Goal: Find specific page/section: Find specific page/section

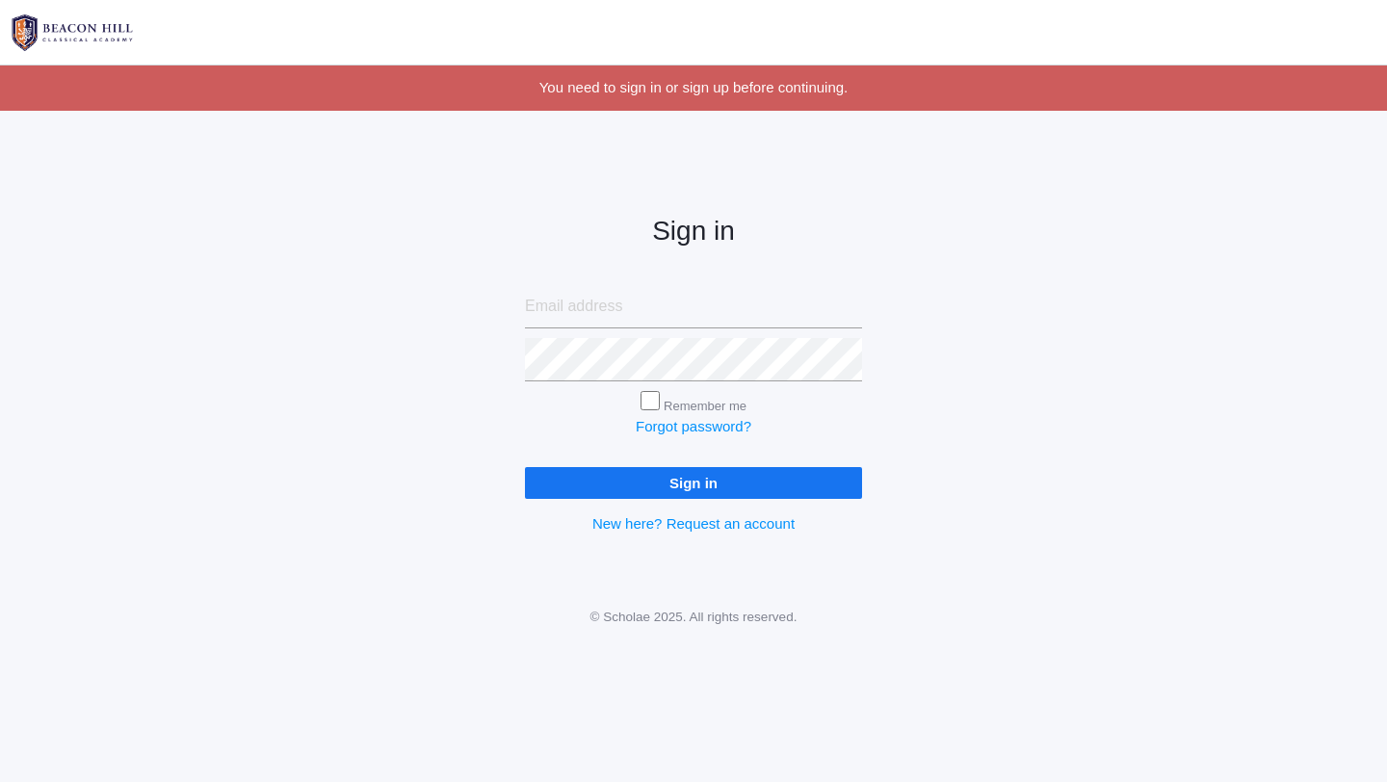
type input "jordyn@beaconhillclassical.org"
click at [656, 484] on input "Sign in" at bounding box center [693, 483] width 337 height 32
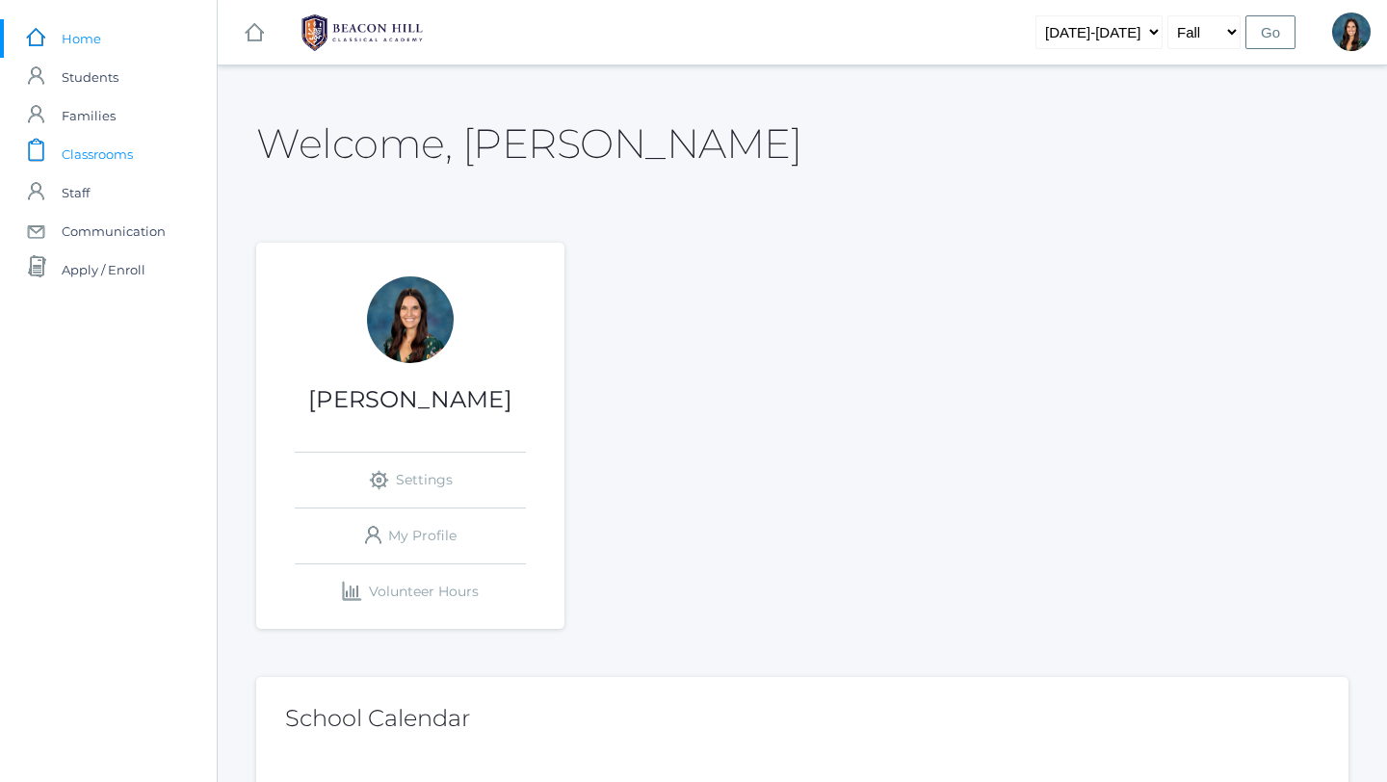
click at [88, 157] on span "Classrooms" at bounding box center [97, 154] width 71 height 39
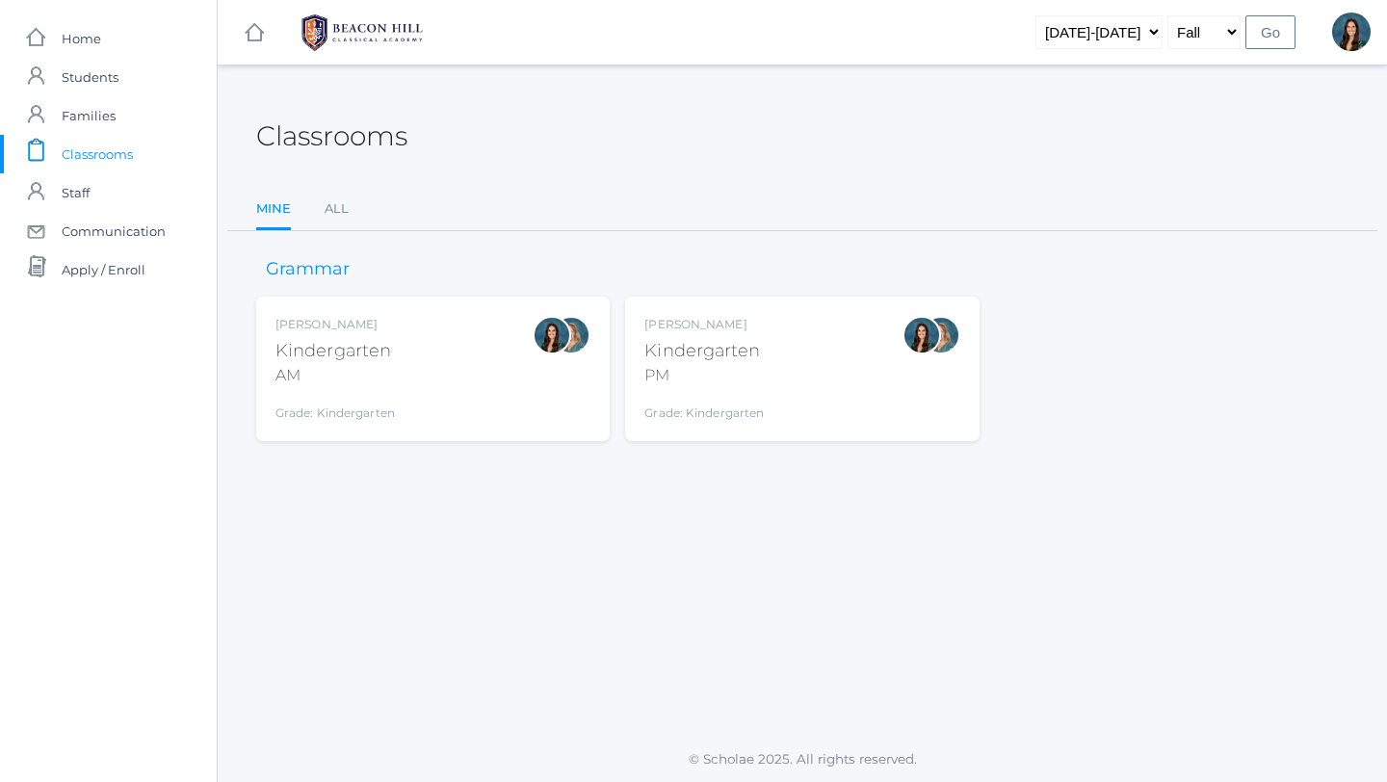
click at [348, 412] on div "Grade: Kindergarten" at bounding box center [335, 408] width 119 height 27
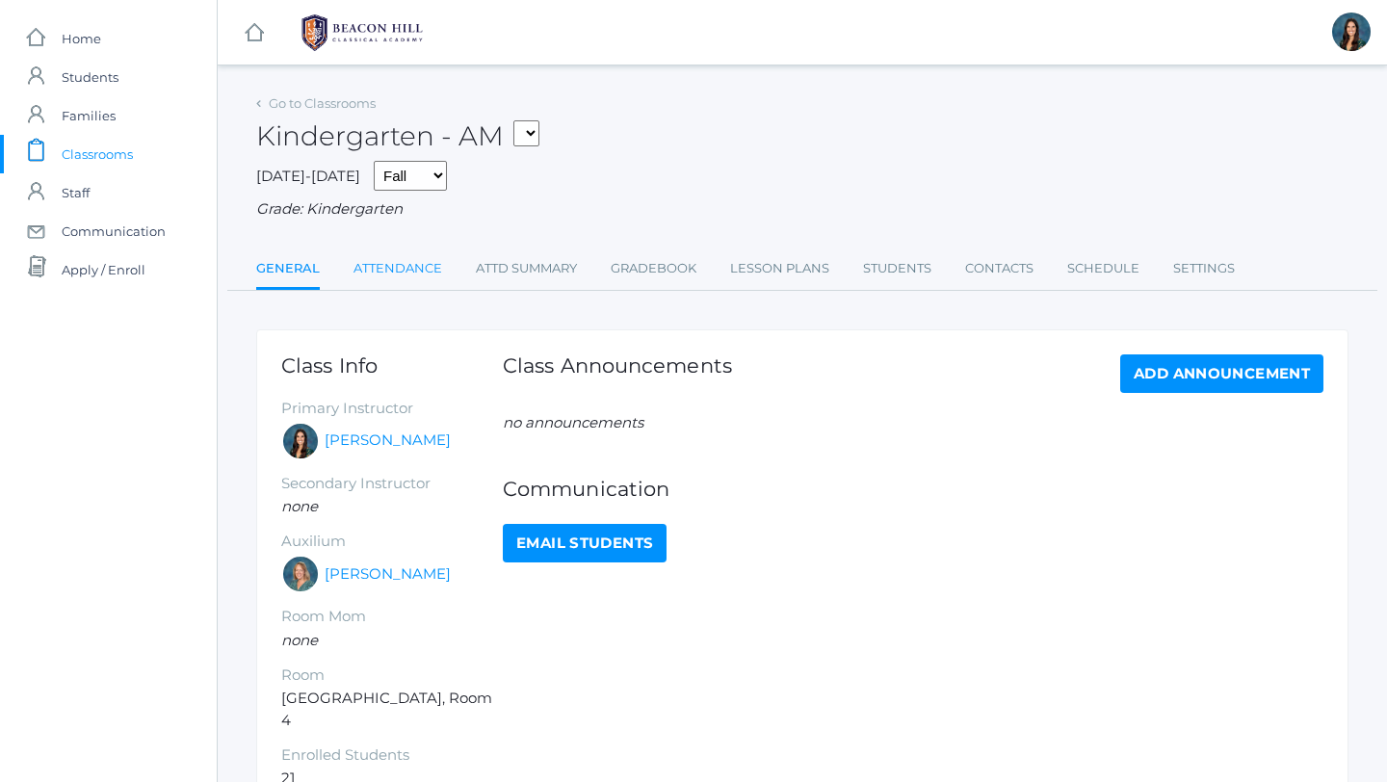
click at [410, 270] on link "Attendance" at bounding box center [398, 269] width 89 height 39
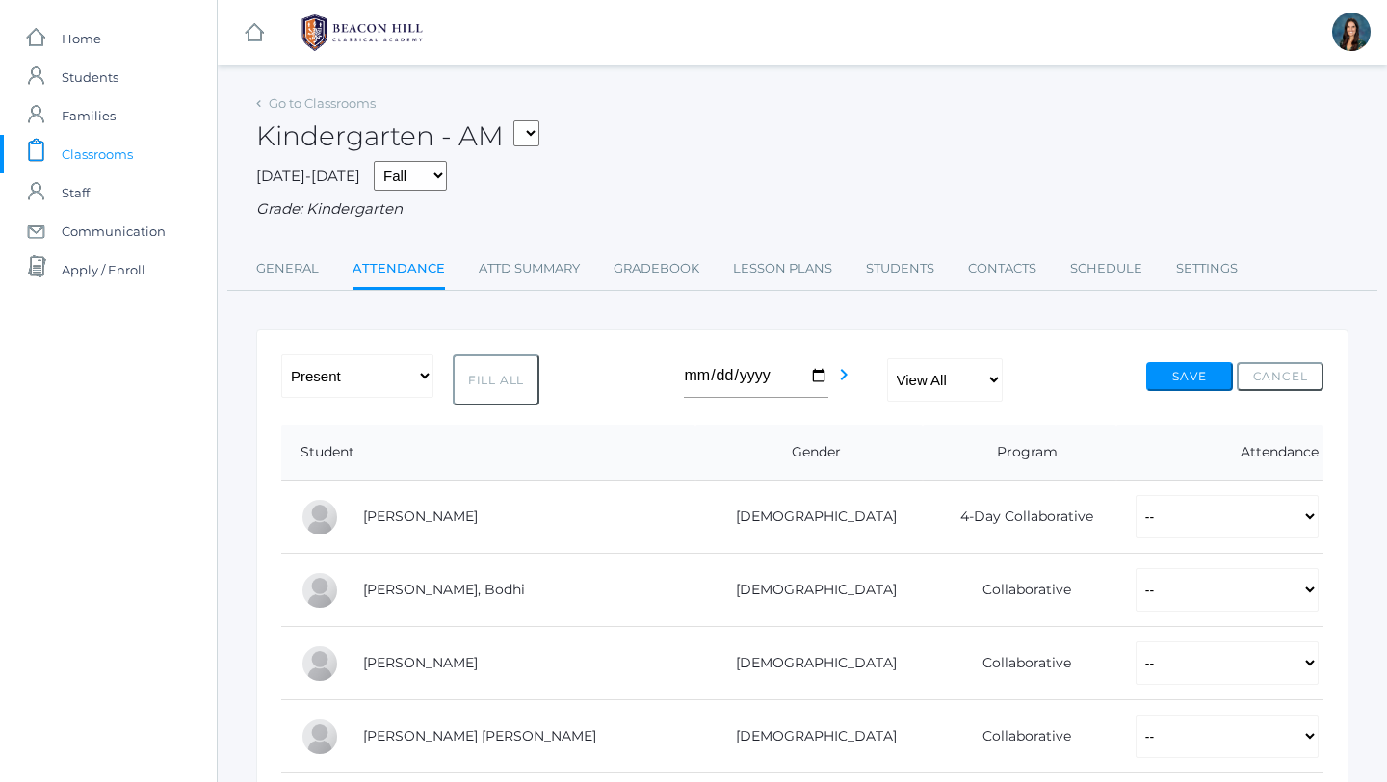
click at [529, 127] on select "*KIND - Kindergarten AM *KIND - Kindergarten PM" at bounding box center [526, 133] width 26 height 26
select select "2131"
click at [519, 120] on select "*KIND - Kindergarten AM *KIND - Kindergarten PM" at bounding box center [526, 133] width 26 height 26
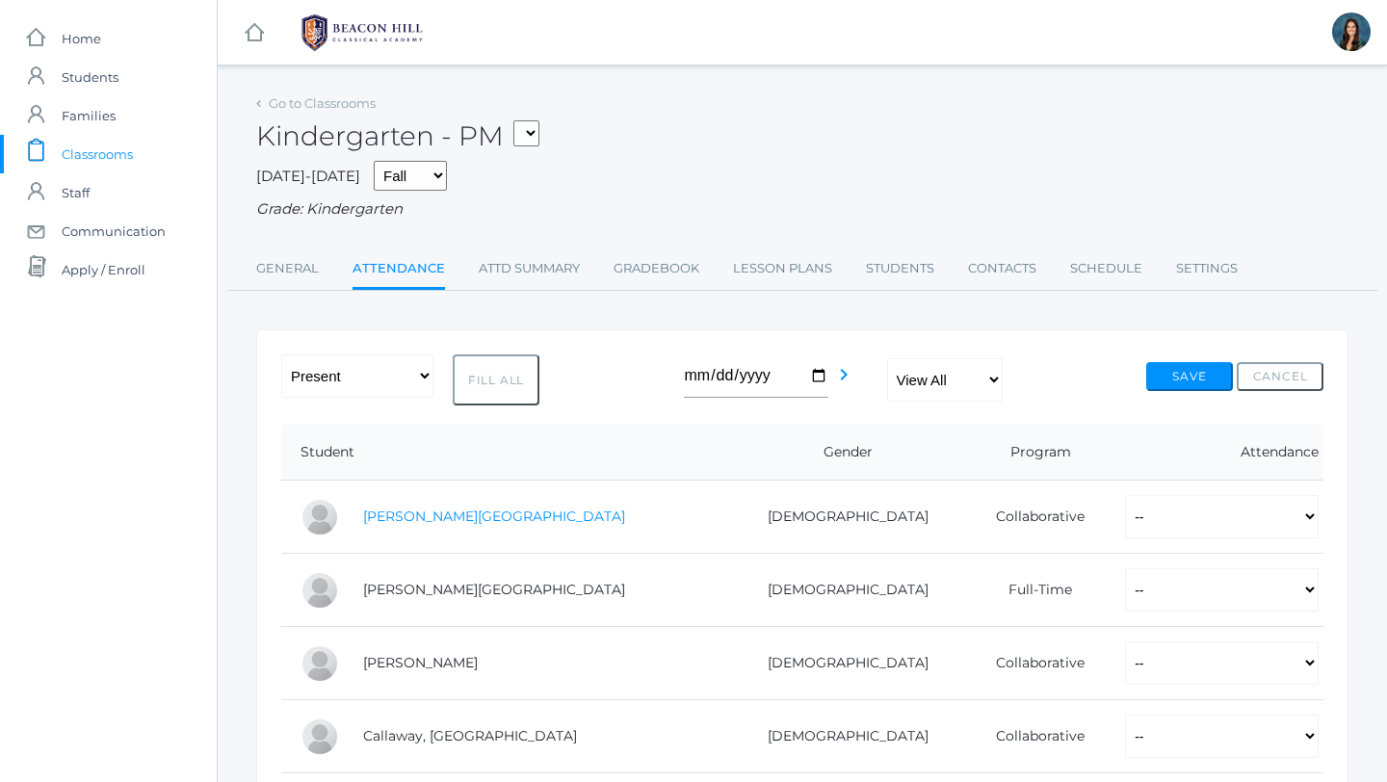
click at [380, 524] on link "[PERSON_NAME][GEOGRAPHIC_DATA]" at bounding box center [494, 516] width 262 height 17
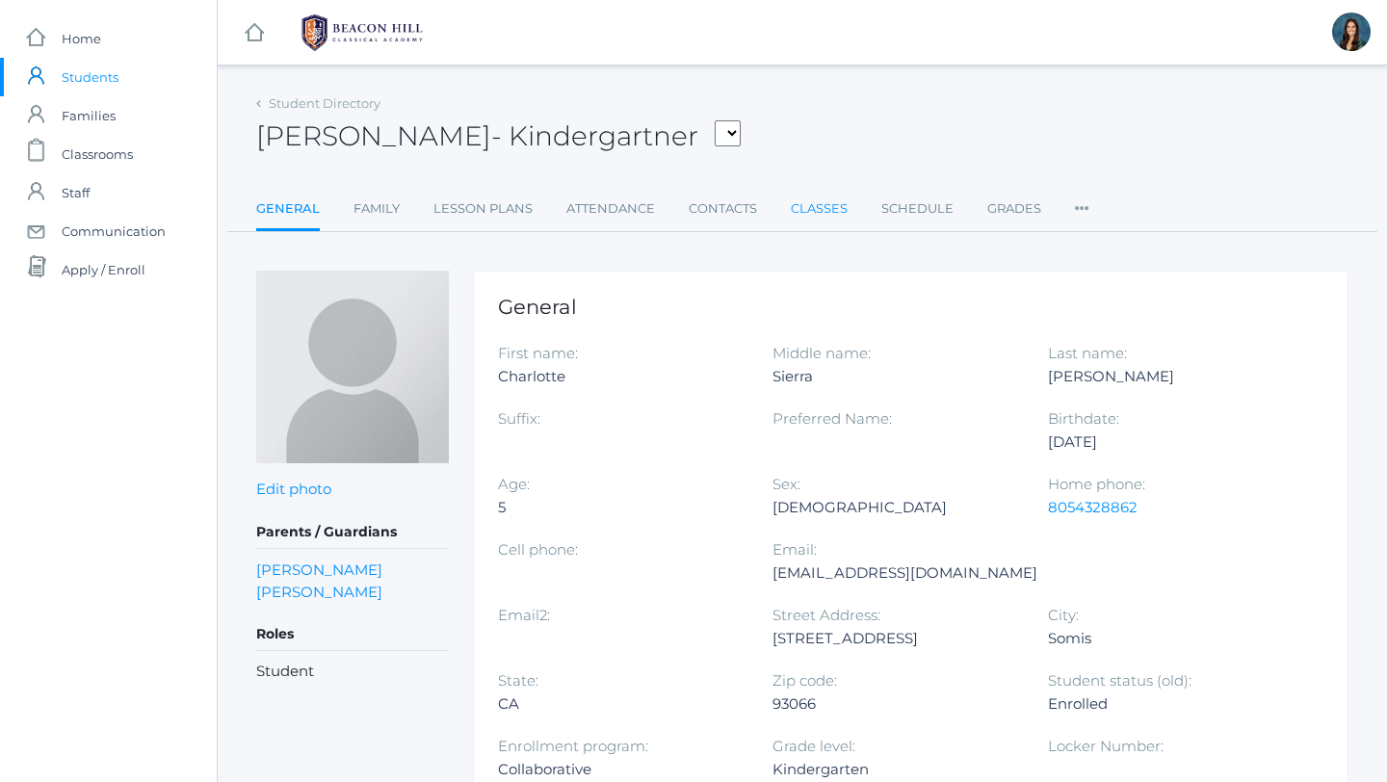
click at [817, 203] on link "Classes" at bounding box center [819, 209] width 57 height 39
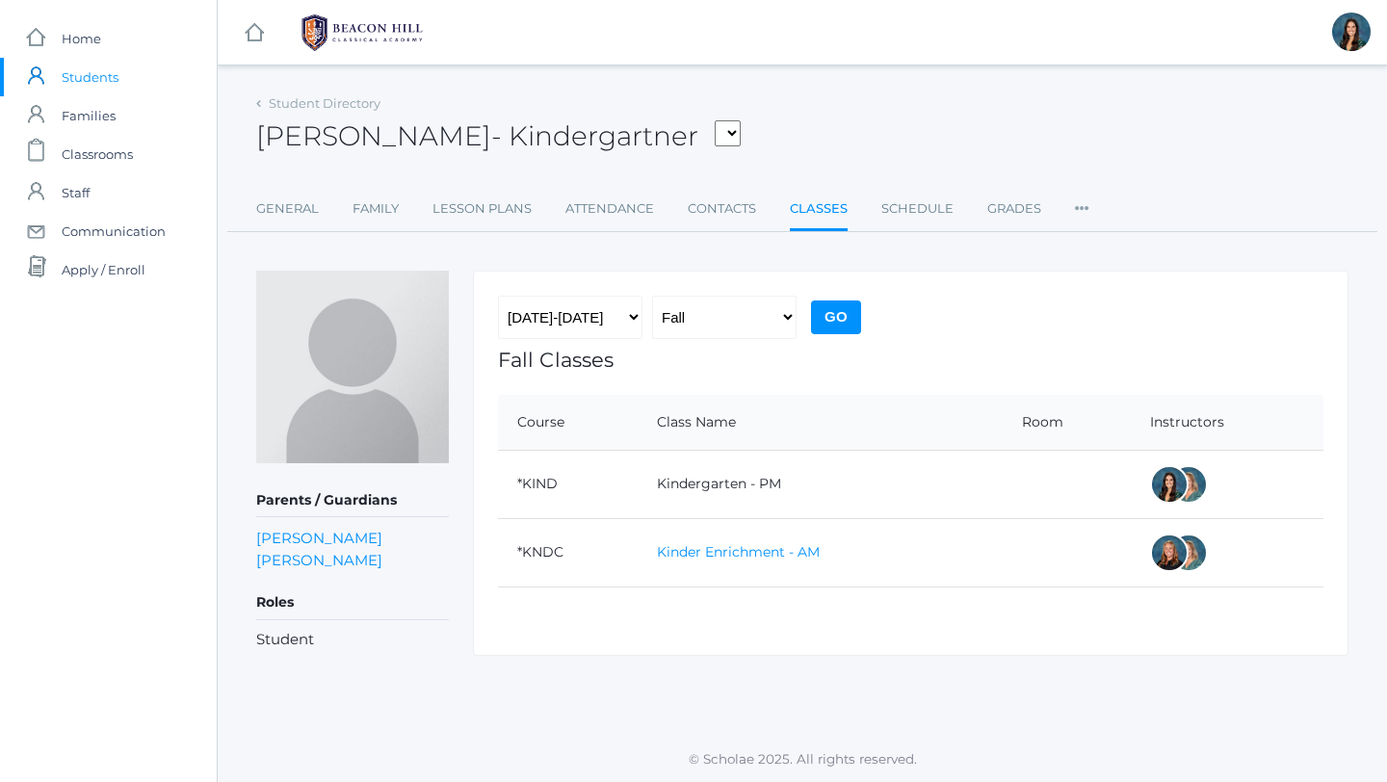
click at [711, 553] on link "Kinder Enrichment - AM" at bounding box center [738, 551] width 163 height 17
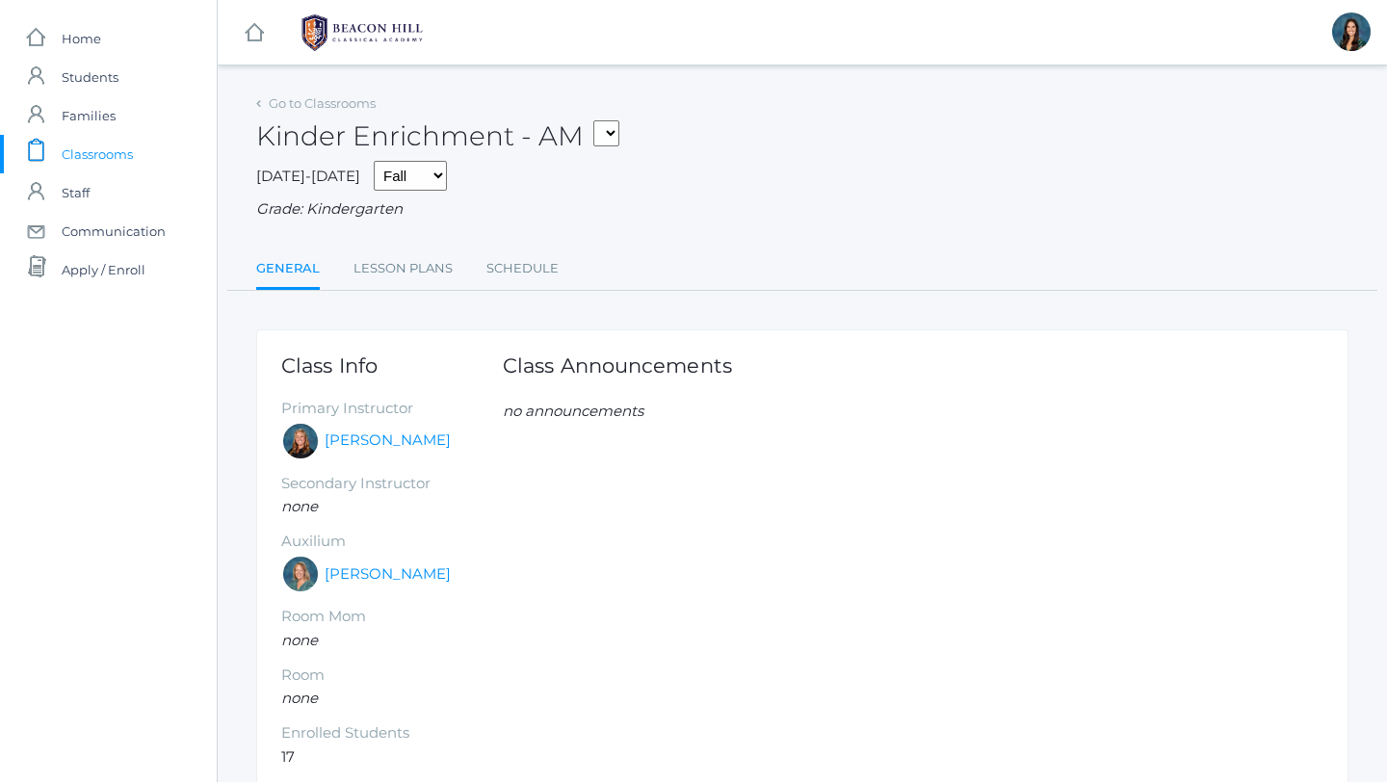
click at [80, 155] on span "Classrooms" at bounding box center [97, 154] width 71 height 39
